Goal: Information Seeking & Learning: Learn about a topic

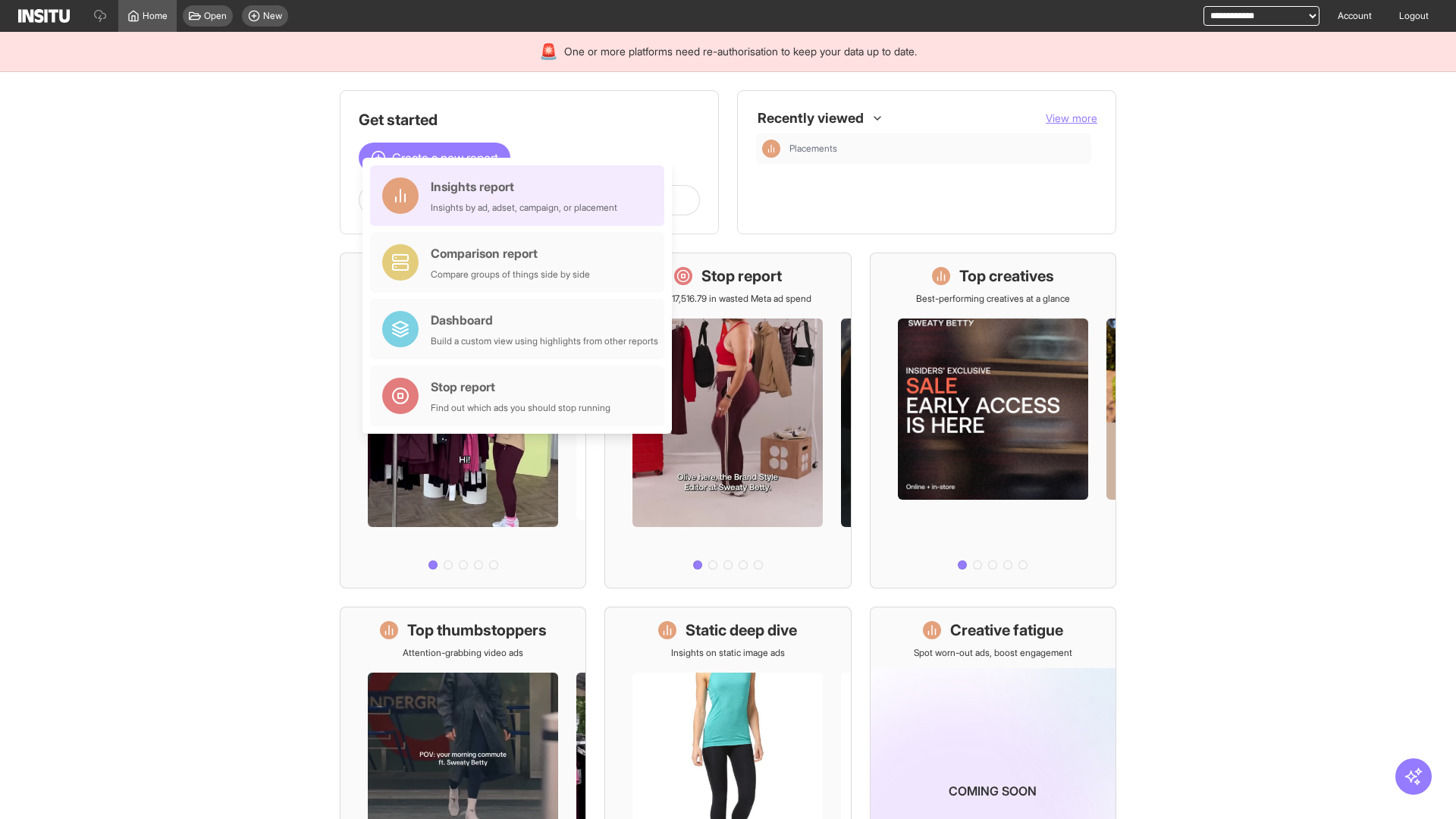
click at [521, 196] on div "Insights report Insights by ad, adset, campaign, or placement" at bounding box center [523, 196] width 186 height 37
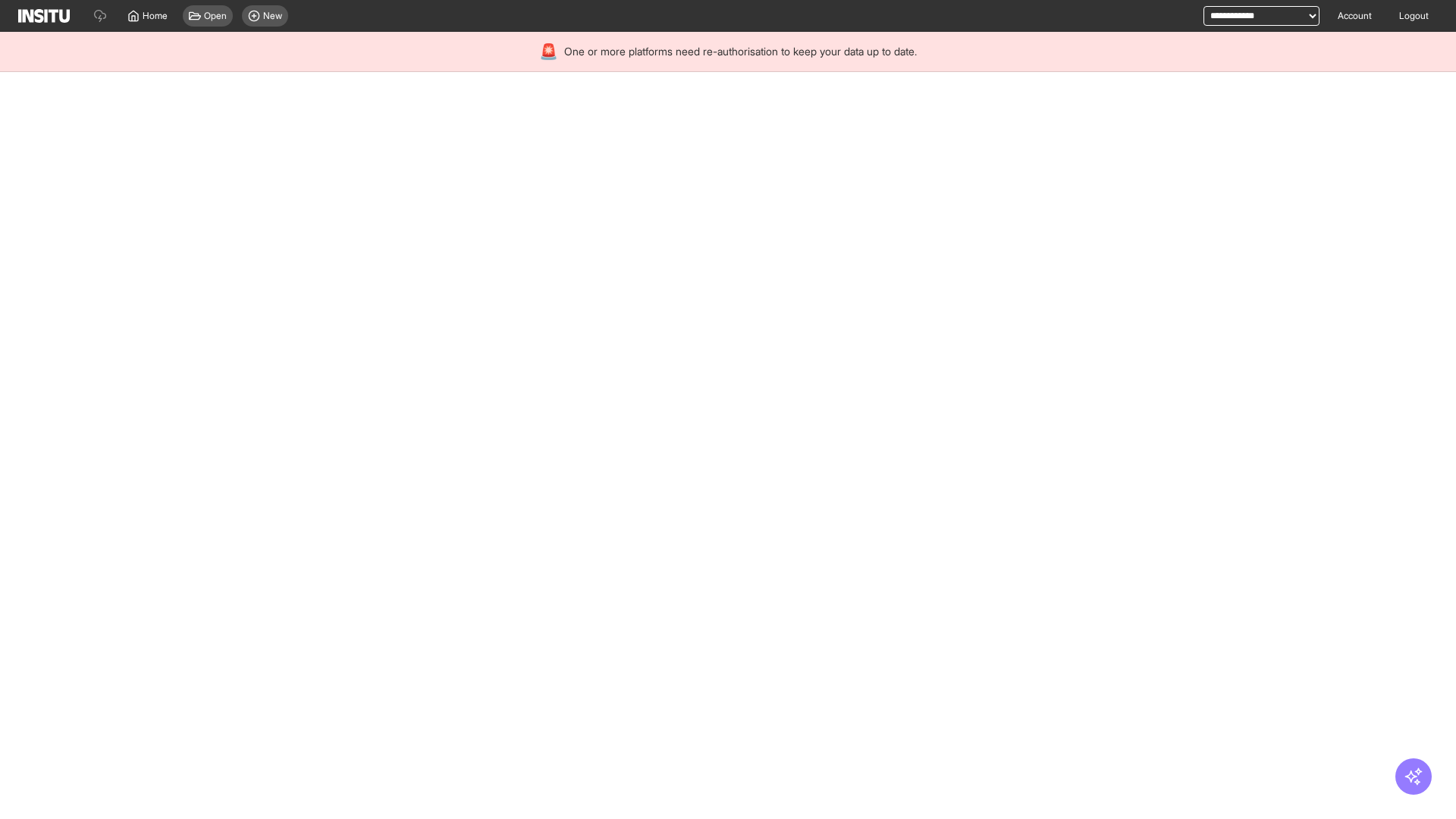
select select "**"
